Goal: Navigation & Orientation: Find specific page/section

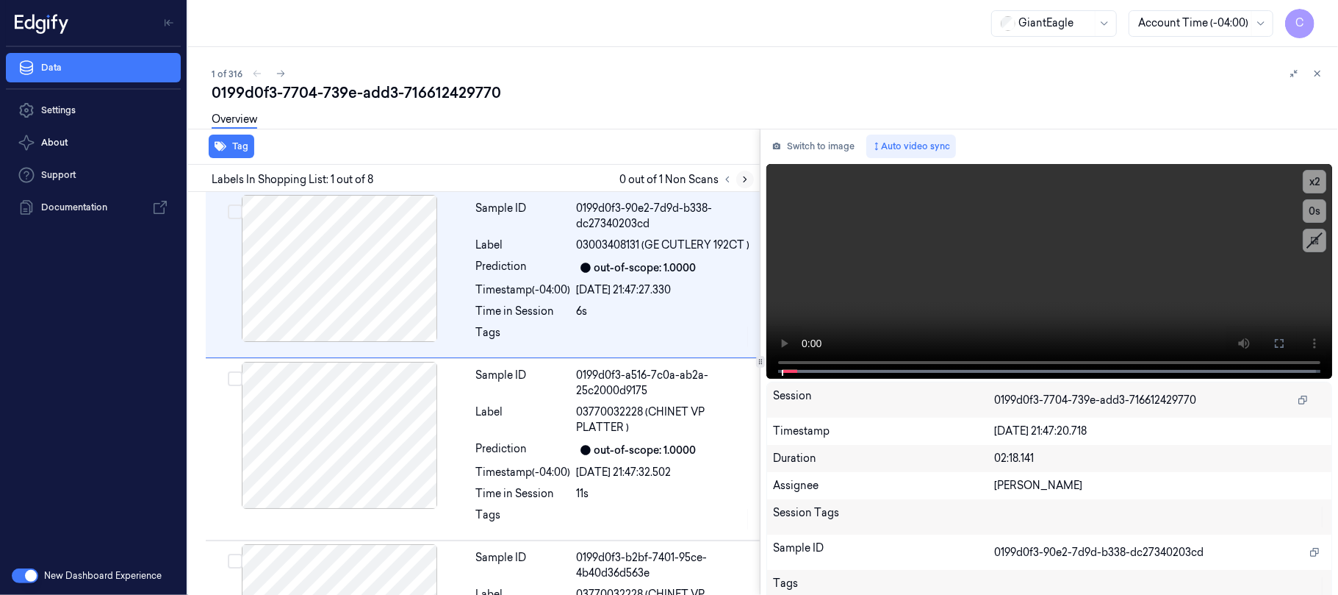
click at [745, 174] on icon at bounding box center [745, 179] width 10 height 10
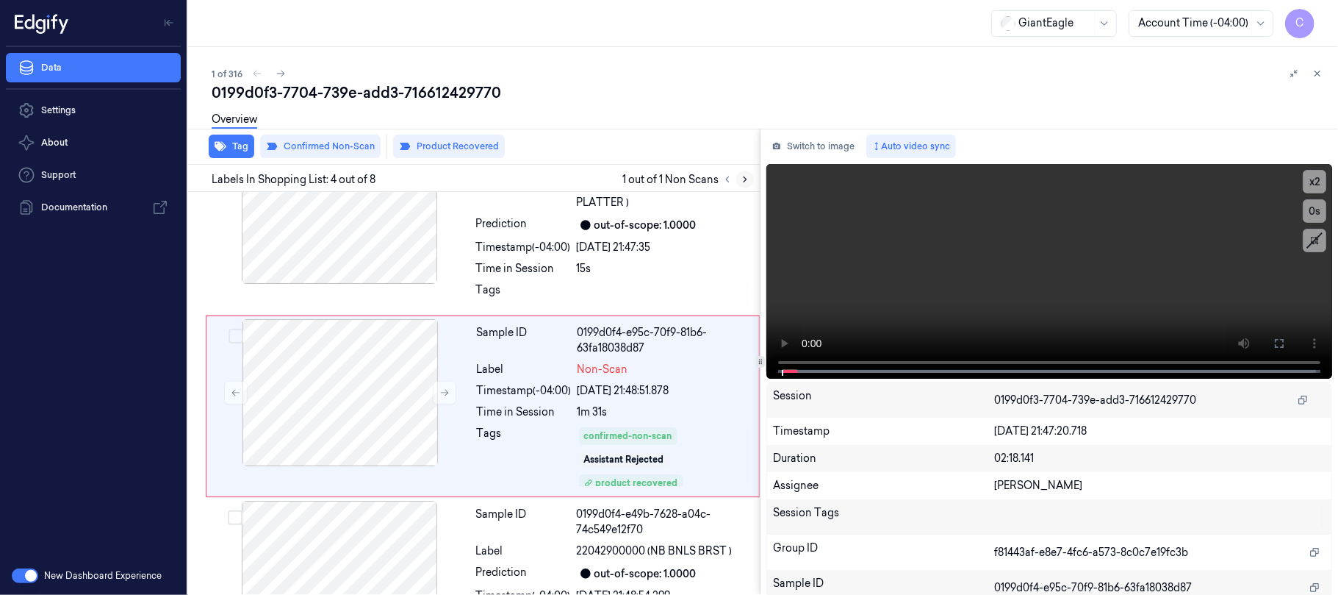
scroll to position [437, 0]
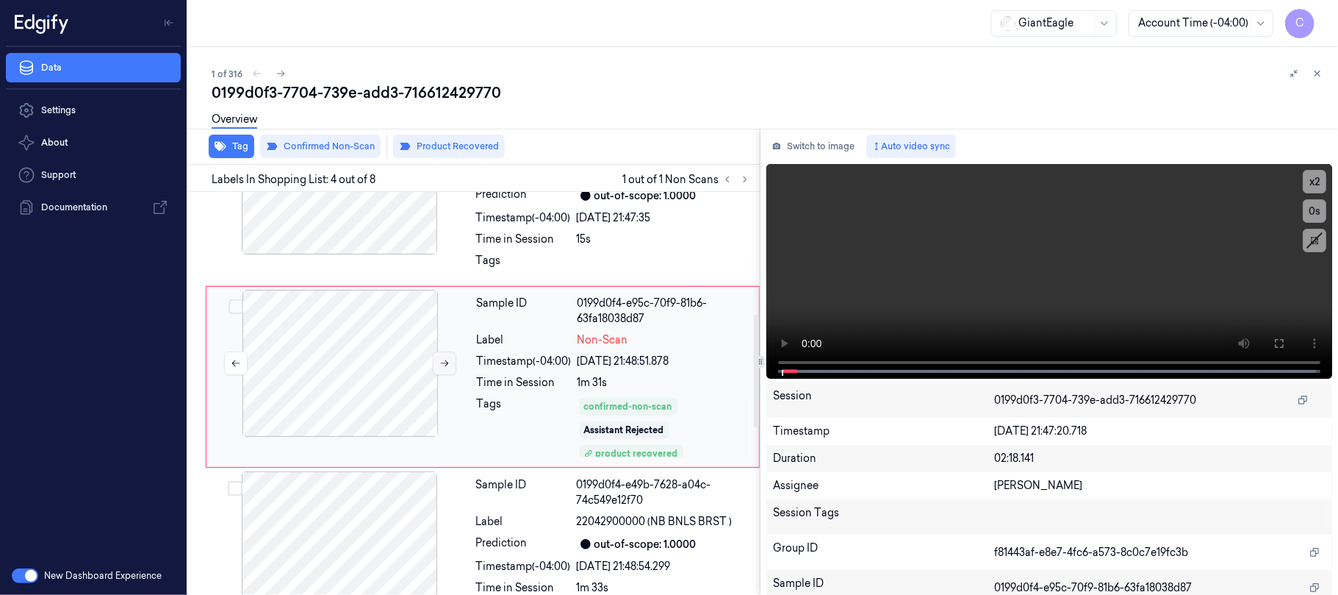
click at [445, 375] on button at bounding box center [445, 363] width 24 height 24
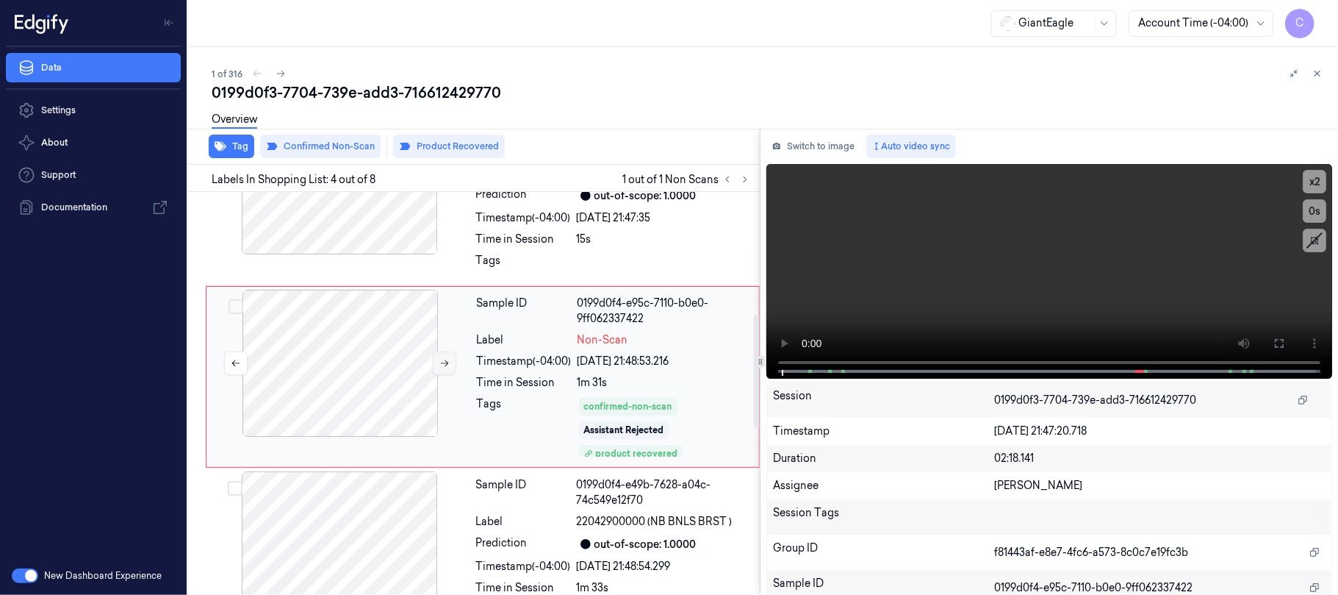
click at [445, 375] on button at bounding box center [445, 363] width 24 height 24
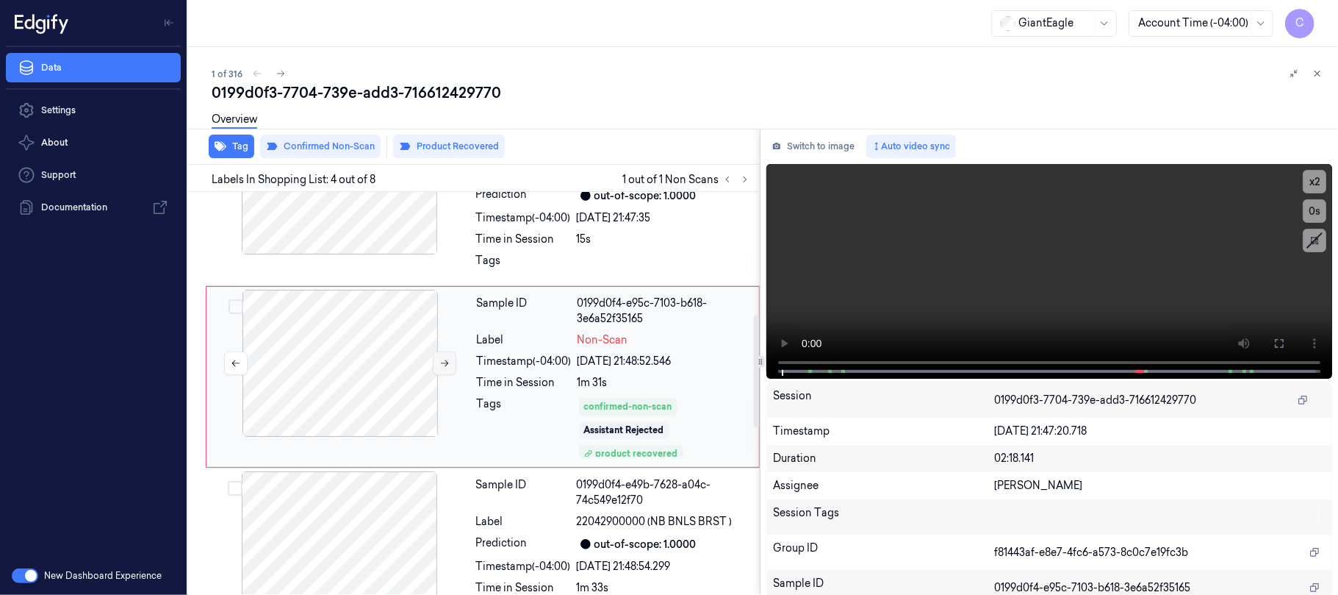
click at [445, 375] on button at bounding box center [445, 363] width 24 height 24
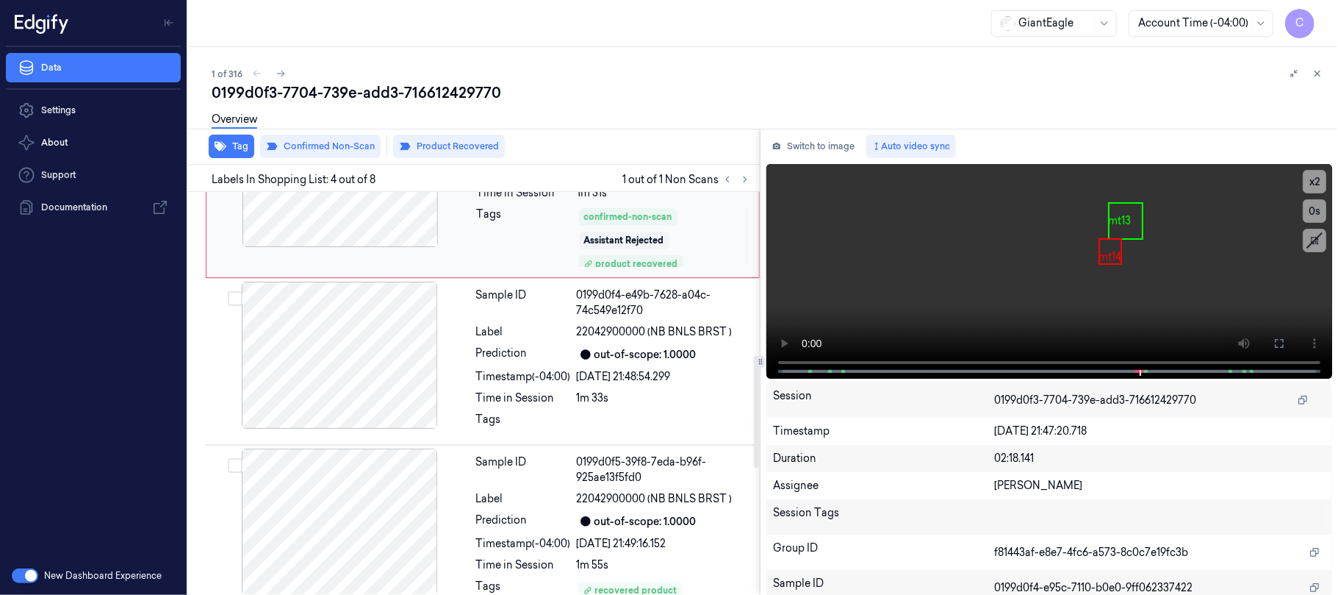
scroll to position [528, 0]
